Goal: Task Accomplishment & Management: Complete application form

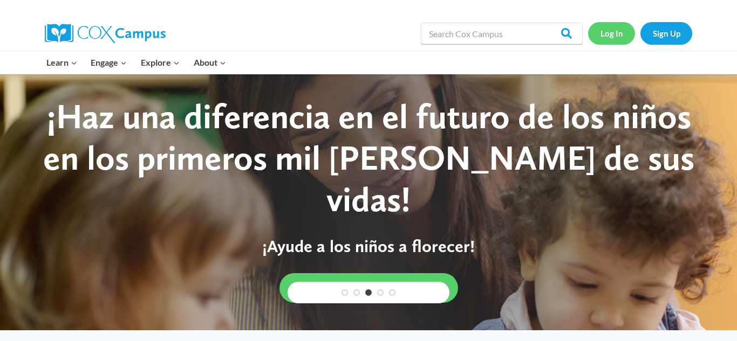
click at [612, 30] on link "Log In" at bounding box center [611, 33] width 47 height 22
click at [669, 40] on link "Sign Up" at bounding box center [666, 33] width 52 height 22
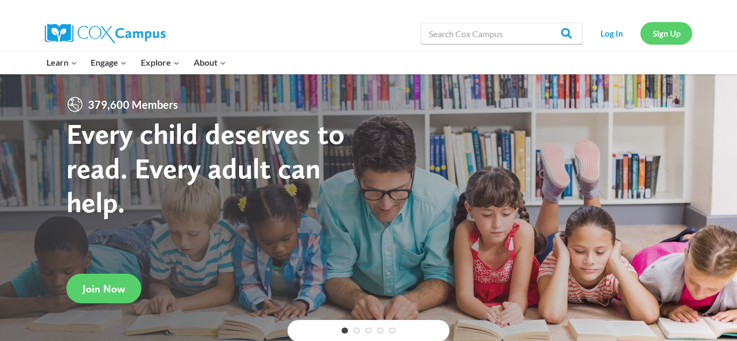
click at [673, 33] on link "Sign Up" at bounding box center [666, 33] width 52 height 22
